Goal: Transaction & Acquisition: Purchase product/service

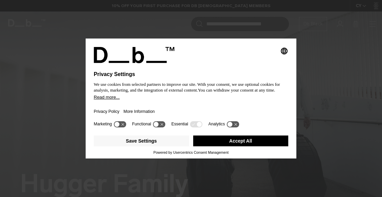
click at [259, 137] on button "Accept All" at bounding box center [240, 140] width 95 height 11
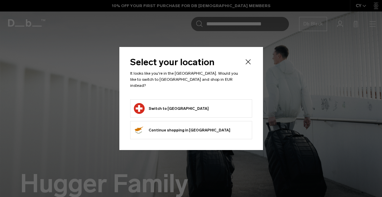
click at [258, 59] on div "Select your location It looks like you're in the Switzerland. Would you like to…" at bounding box center [191, 98] width 144 height 103
click at [246, 63] on icon "Close" at bounding box center [248, 62] width 8 height 8
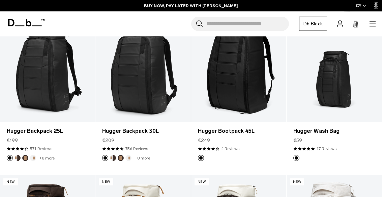
scroll to position [383, 0]
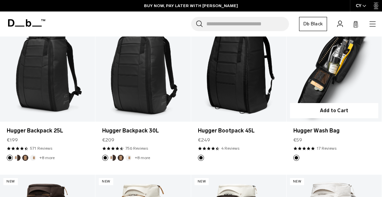
click at [336, 72] on link "Hugger Wash Bag" at bounding box center [334, 69] width 95 height 106
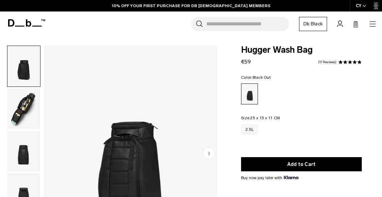
click at [18, 113] on img "button" at bounding box center [23, 108] width 33 height 40
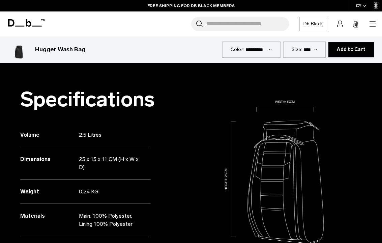
scroll to position [440, 0]
